Goal: Task Accomplishment & Management: Use online tool/utility

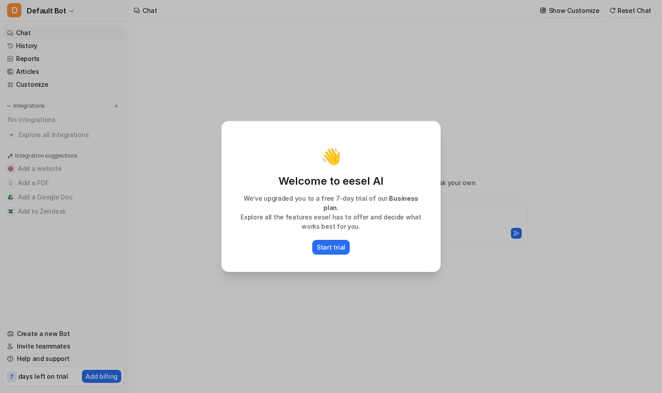
type textarea "**********"
click at [330, 244] on p "Start trial" at bounding box center [331, 247] width 28 height 9
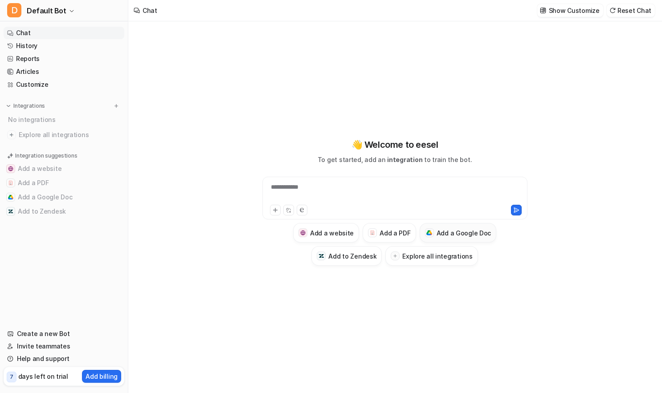
click at [452, 232] on h3 "Add a Google Doc" at bounding box center [463, 232] width 55 height 9
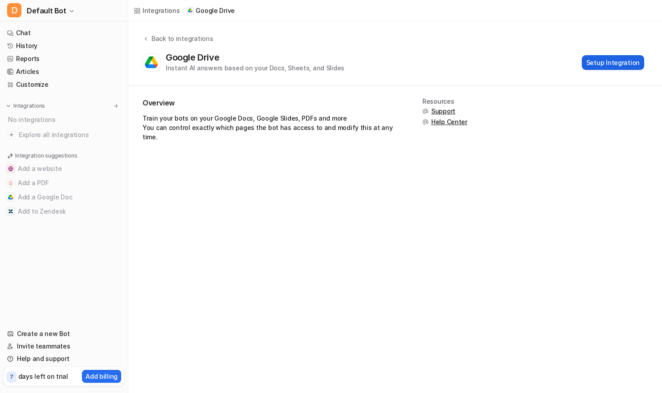
click at [624, 61] on button "Setup Integration" at bounding box center [613, 62] width 62 height 15
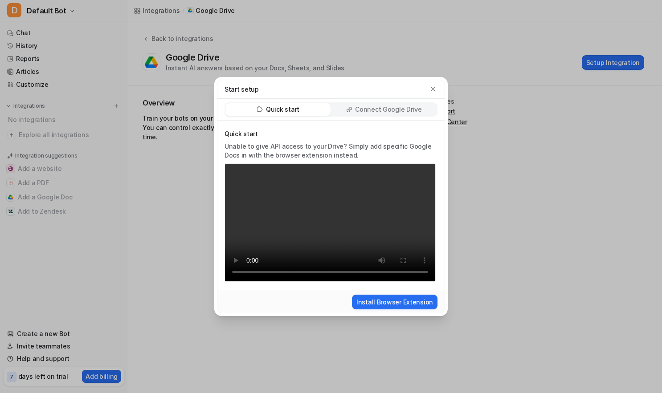
click at [388, 109] on p "Connect Google Drive" at bounding box center [388, 109] width 66 height 9
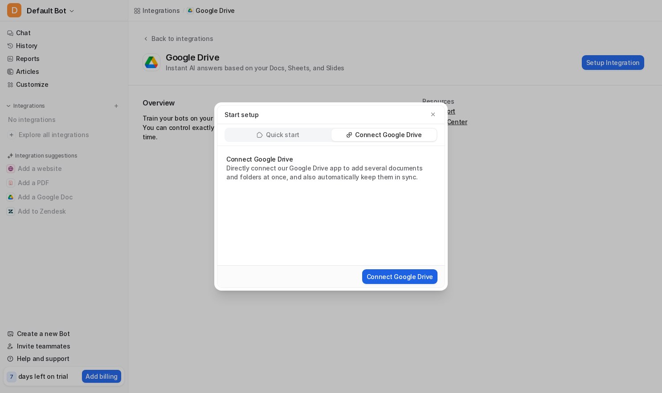
click at [415, 278] on button "Connect Google Drive" at bounding box center [399, 276] width 75 height 15
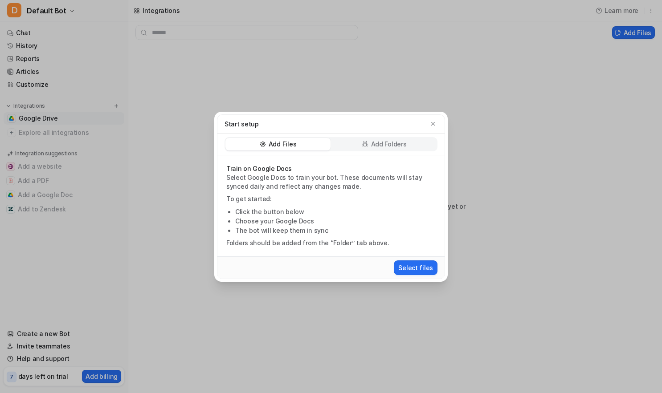
drag, startPoint x: 424, startPoint y: 265, endPoint x: 374, endPoint y: 171, distance: 106.4
click at [374, 187] on form "Train on Google Docs Select Google Docs to train your bot. These documents will…" at bounding box center [330, 216] width 227 height 123
click at [377, 144] on p "Add Folders" at bounding box center [389, 144] width 36 height 9
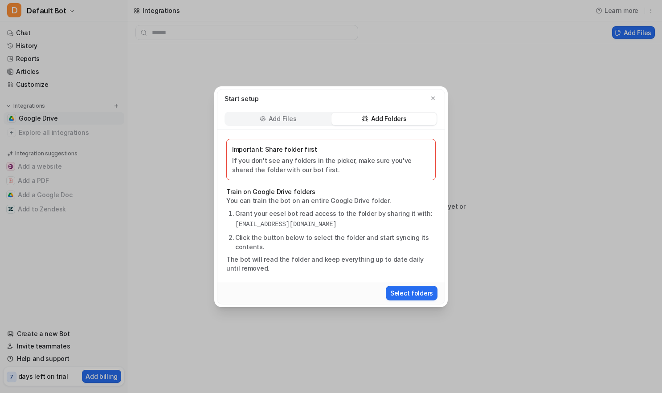
click at [245, 222] on pre "[EMAIL_ADDRESS][DOMAIN_NAME]" at bounding box center [335, 224] width 200 height 9
click at [246, 222] on pre "[EMAIL_ADDRESS][DOMAIN_NAME]" at bounding box center [335, 224] width 200 height 9
copy pre "[EMAIL_ADDRESS][DOMAIN_NAME]"
click at [415, 293] on button "Select folders" at bounding box center [412, 293] width 52 height 15
